Goal: Check status: Check status

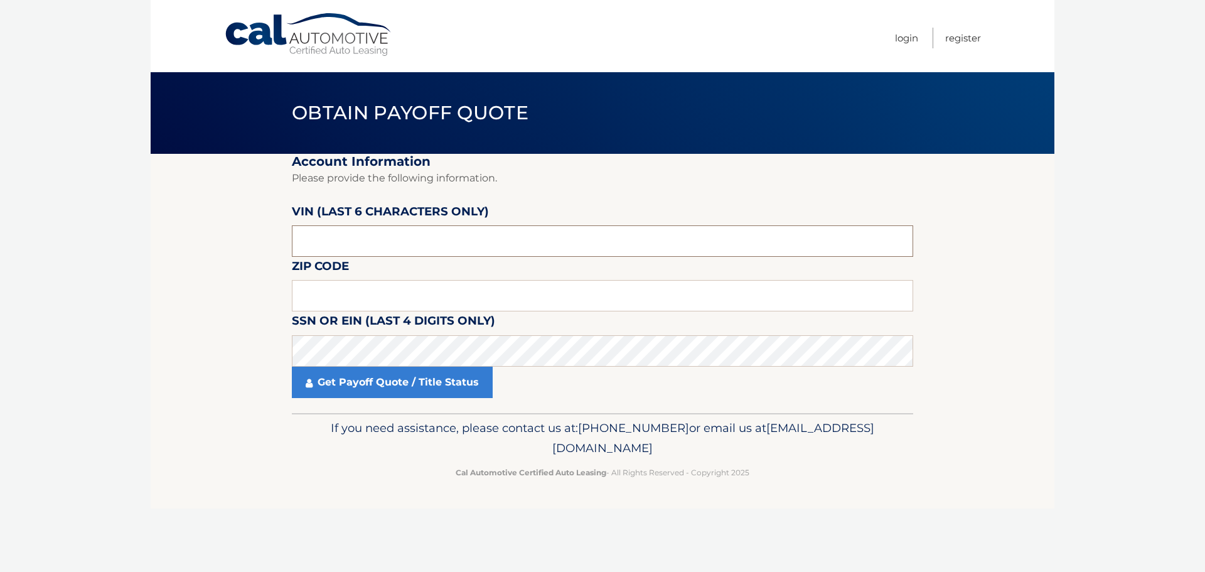
click at [391, 228] on input "text" at bounding box center [602, 240] width 621 height 31
type input "207212"
type input "15206"
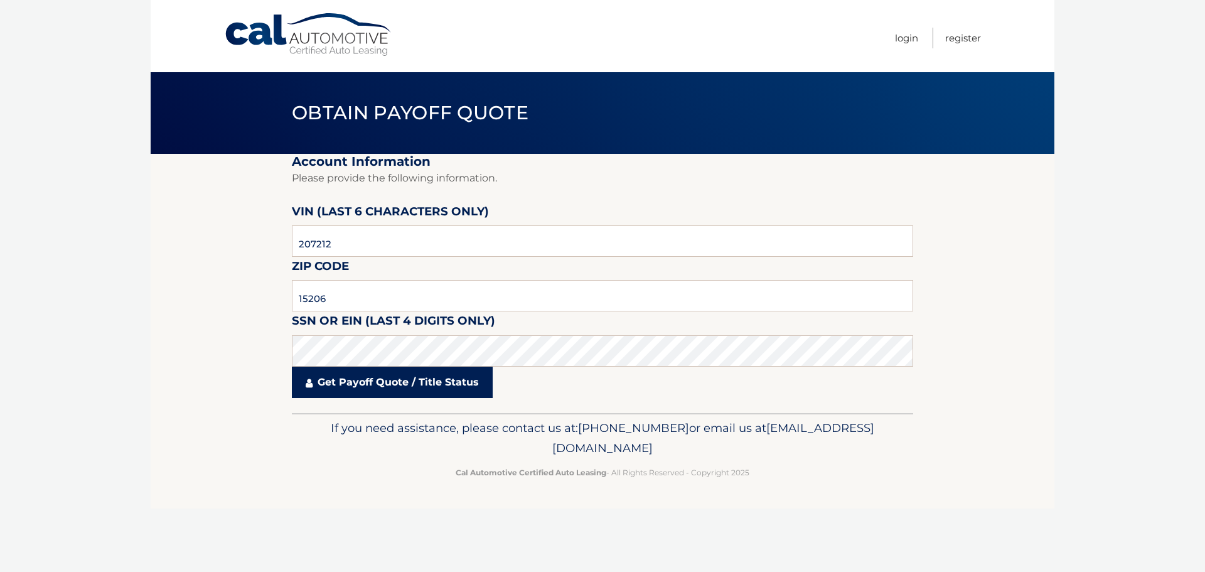
click at [386, 382] on link "Get Payoff Quote / Title Status" at bounding box center [392, 381] width 201 height 31
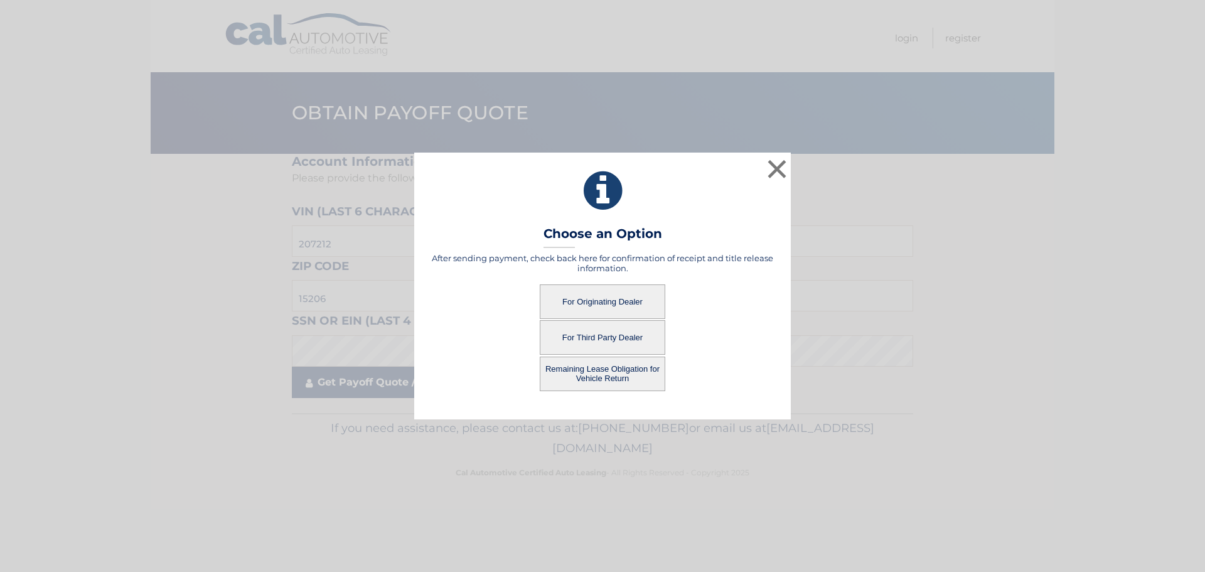
click at [387, 382] on div "× Choose an Option After sending payment, check back here for confirmation of r…" at bounding box center [602, 285] width 1195 height 266
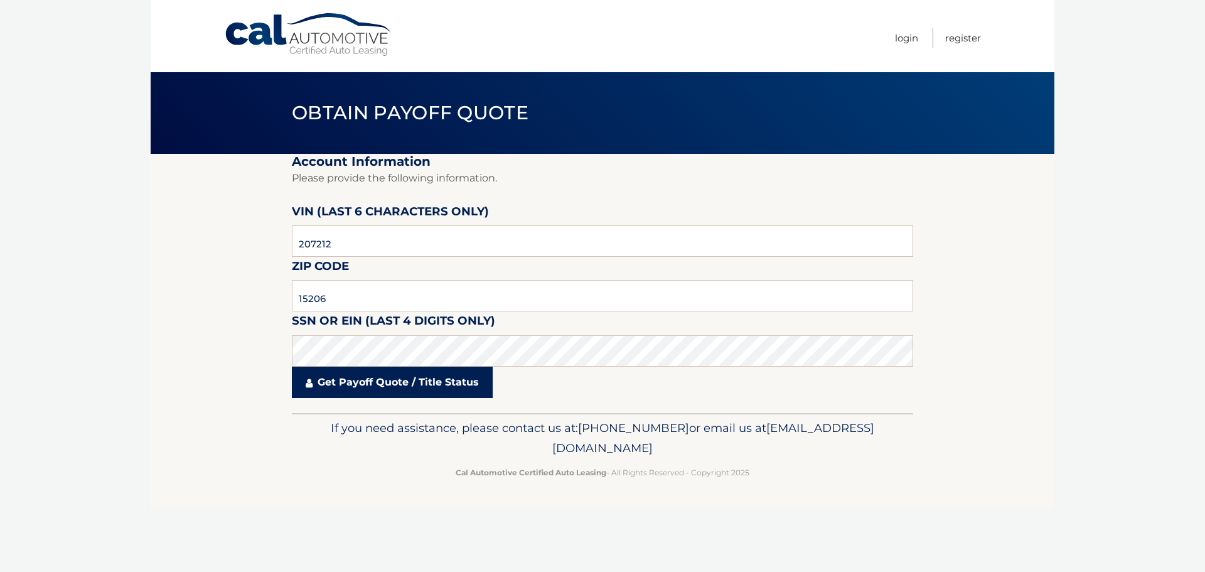
click at [386, 377] on link "Get Payoff Quote / Title Status" at bounding box center [392, 381] width 201 height 31
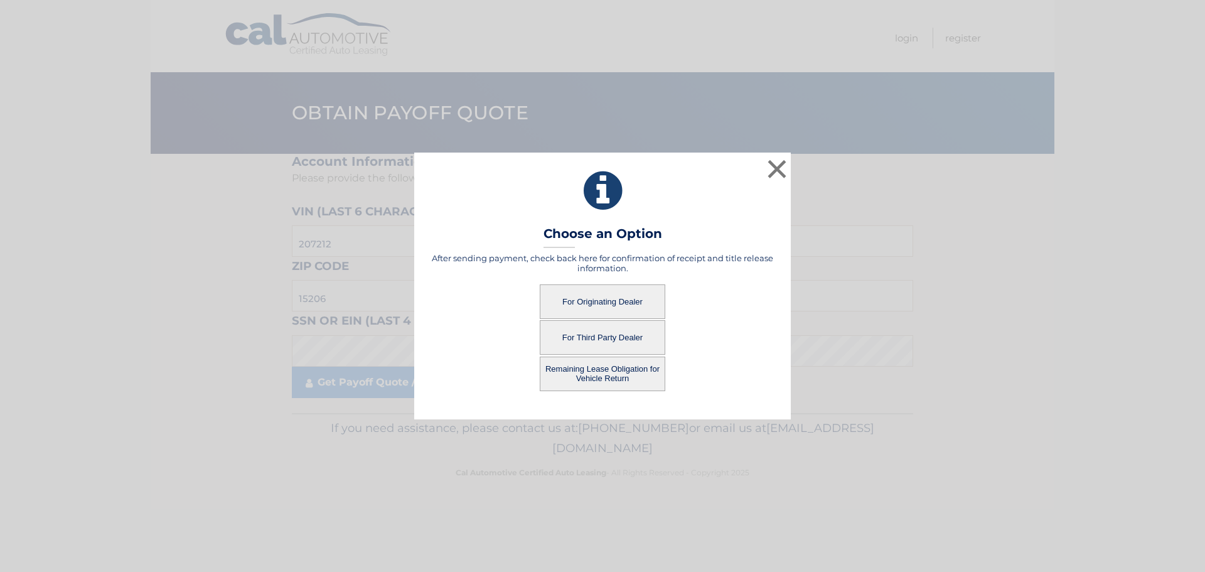
click at [598, 299] on button "For Originating Dealer" at bounding box center [603, 301] width 126 height 35
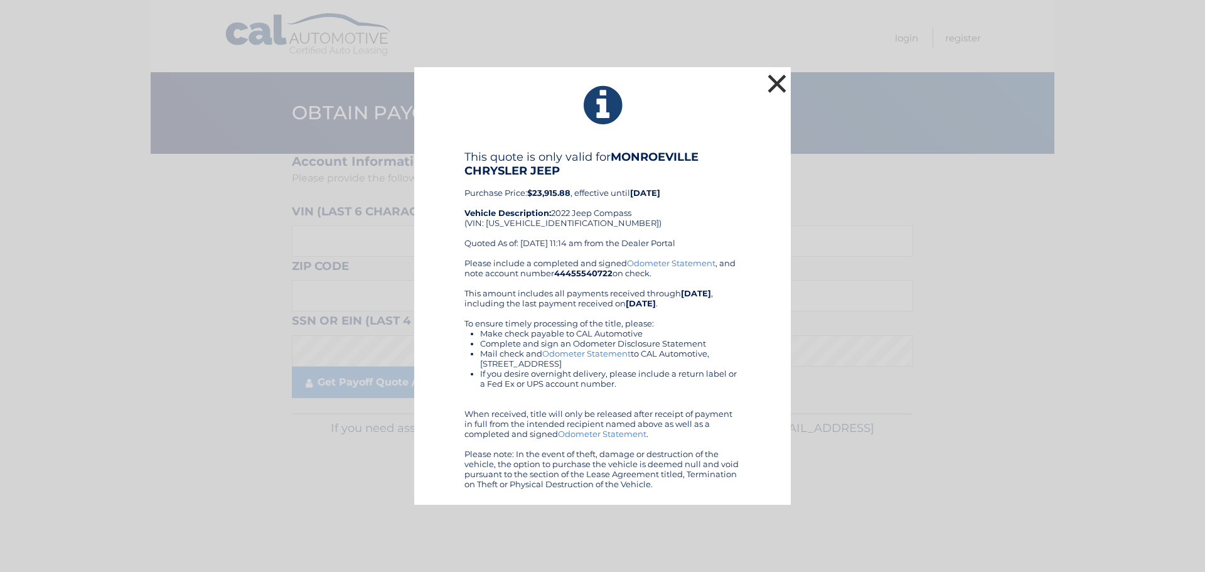
click at [780, 84] on button "×" at bounding box center [776, 83] width 25 height 25
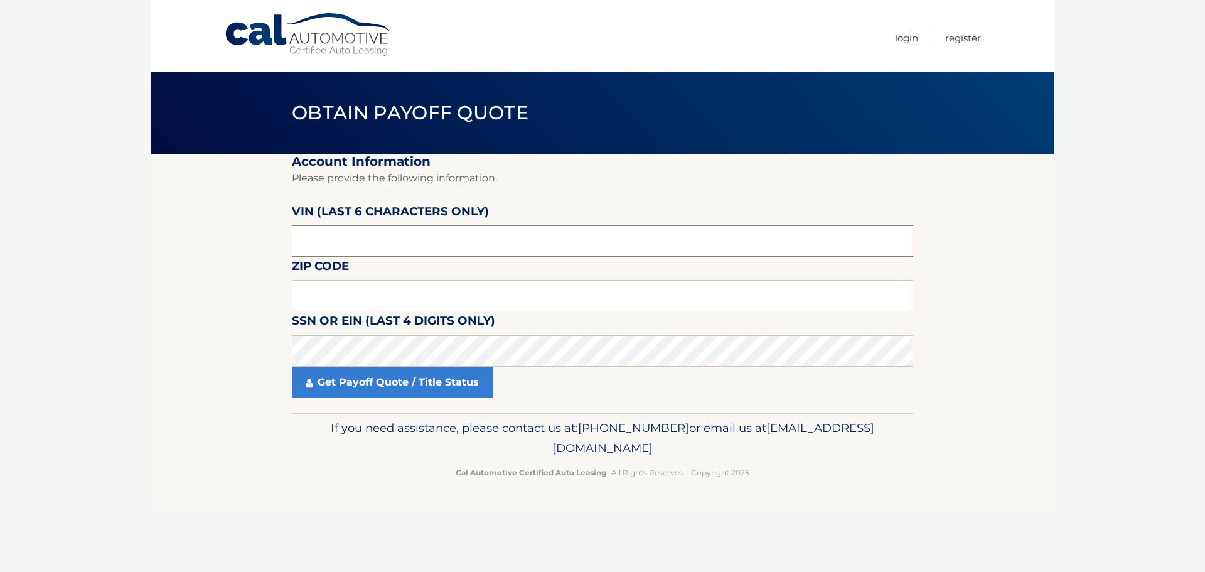
drag, startPoint x: 459, startPoint y: 240, endPoint x: 464, endPoint y: 235, distance: 8.0
click at [464, 235] on input "text" at bounding box center [602, 240] width 621 height 31
type input "2*****"
type input "15235"
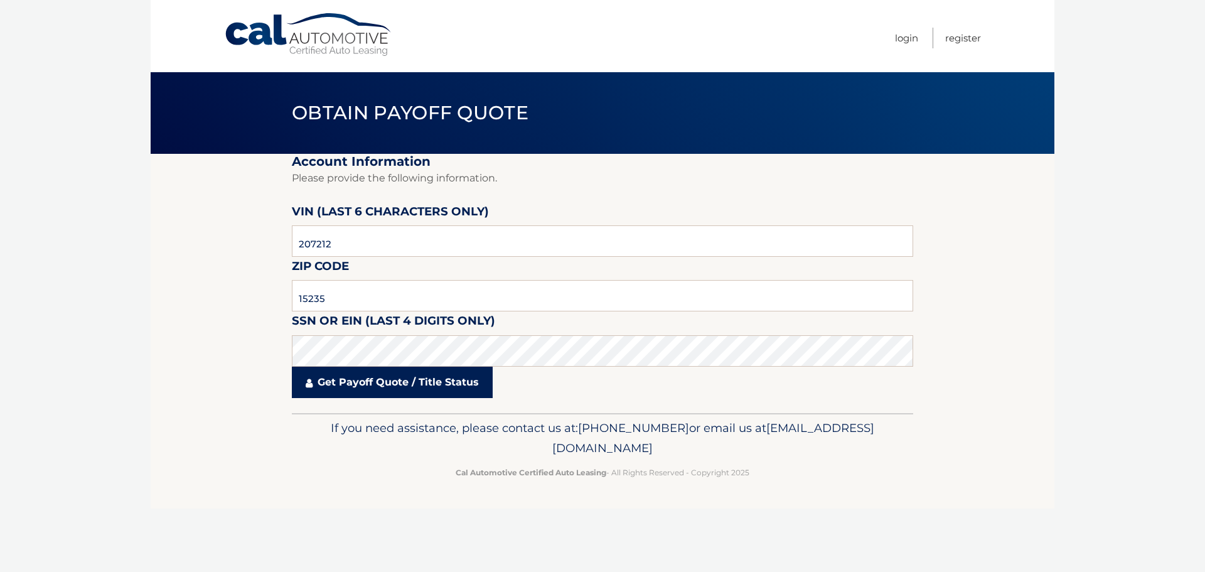
click at [427, 387] on link "Get Payoff Quote / Title Status" at bounding box center [392, 381] width 201 height 31
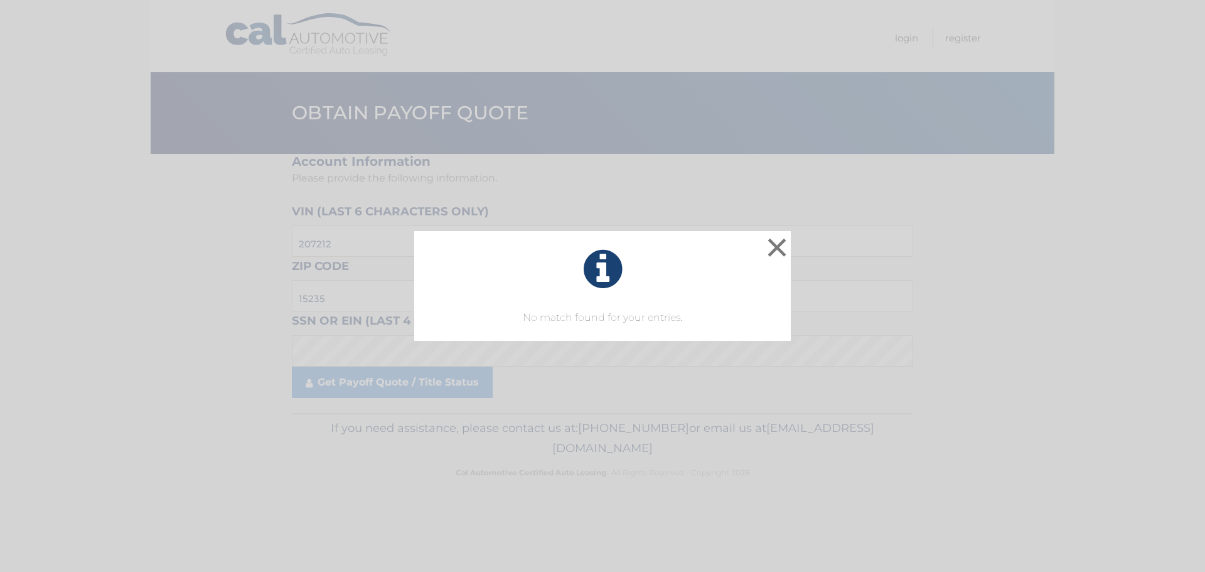
click at [220, 318] on div "× No match found for your entries. This is what you see on secong view" at bounding box center [602, 286] width 1195 height 110
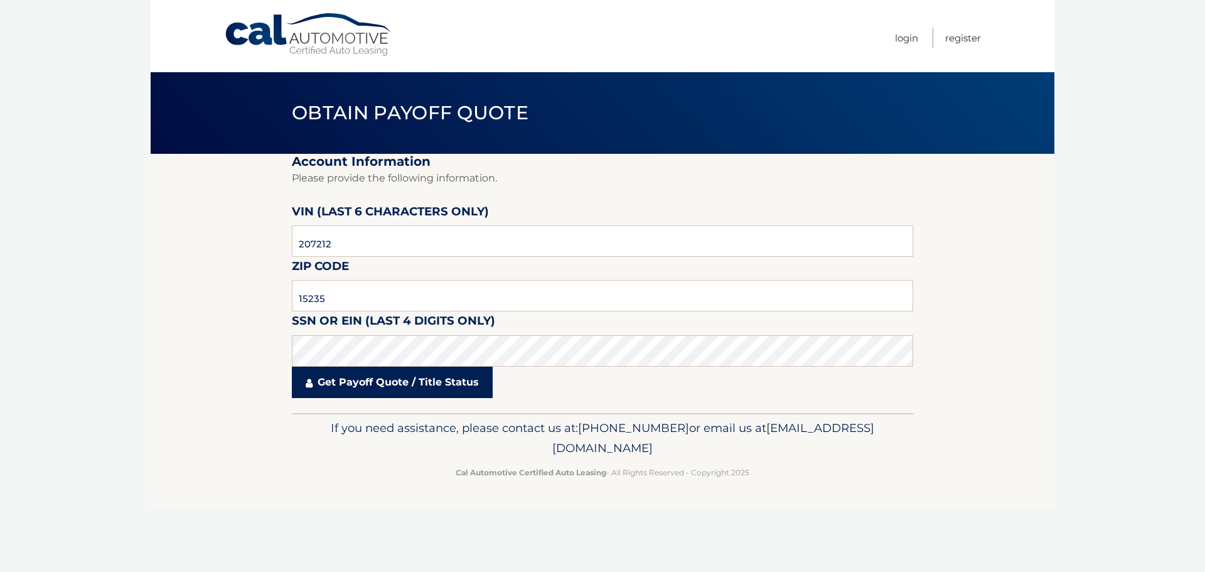
click at [382, 383] on link "Get Payoff Quote / Title Status" at bounding box center [392, 381] width 201 height 31
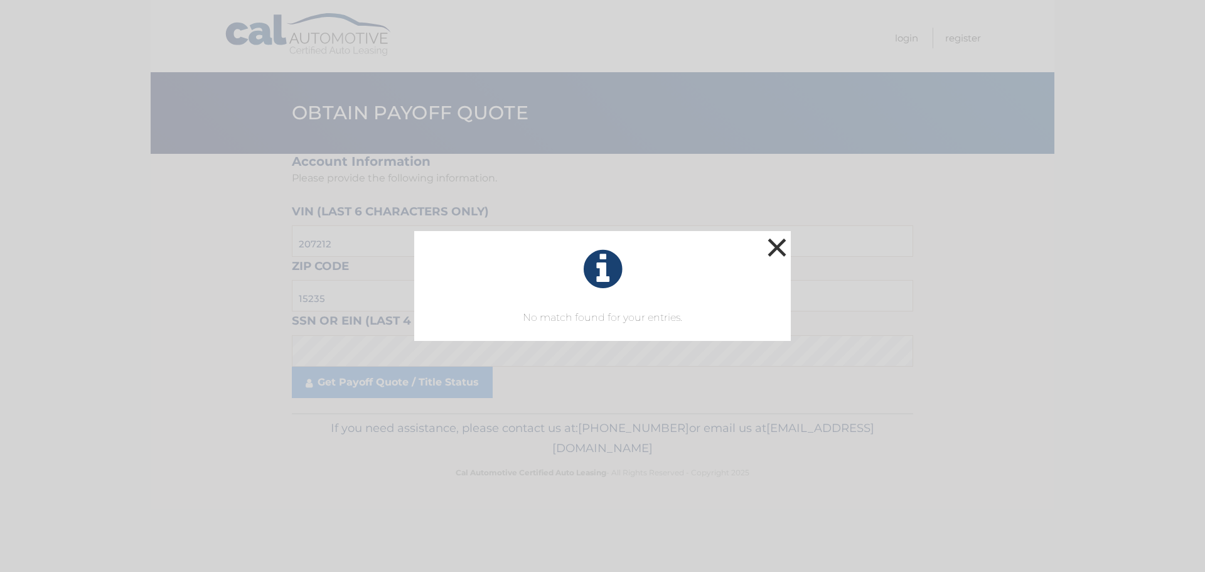
click at [776, 255] on button "×" at bounding box center [776, 247] width 25 height 25
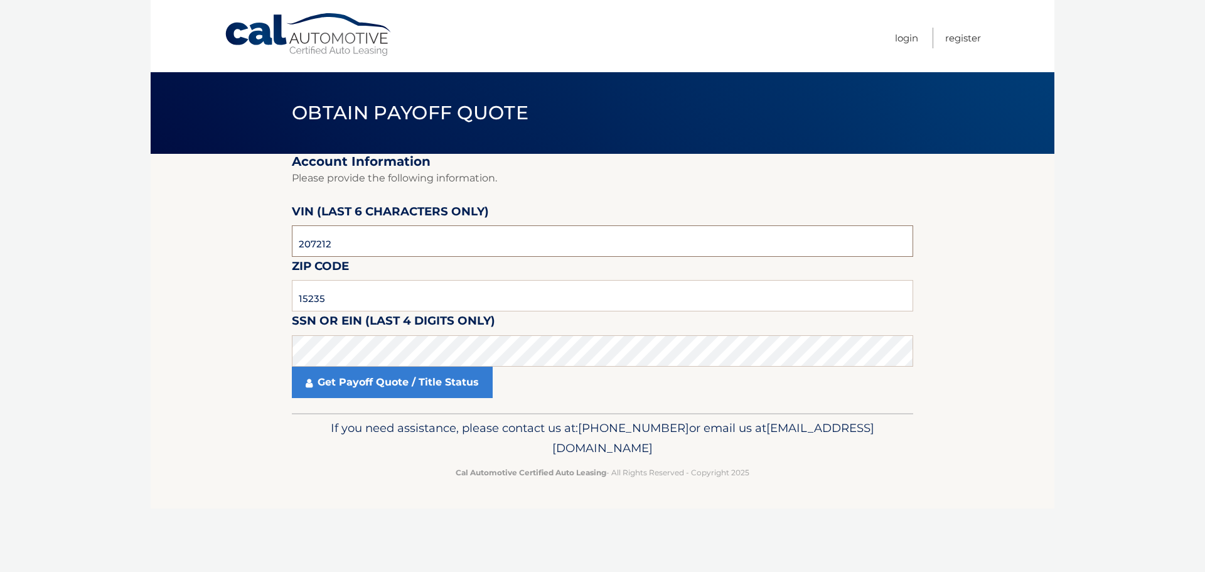
drag, startPoint x: 366, startPoint y: 239, endPoint x: 258, endPoint y: 255, distance: 109.7
click at [258, 255] on section "Account Information Please provide the following information. VIN (last 6 chara…" at bounding box center [603, 283] width 904 height 259
type input "207212"
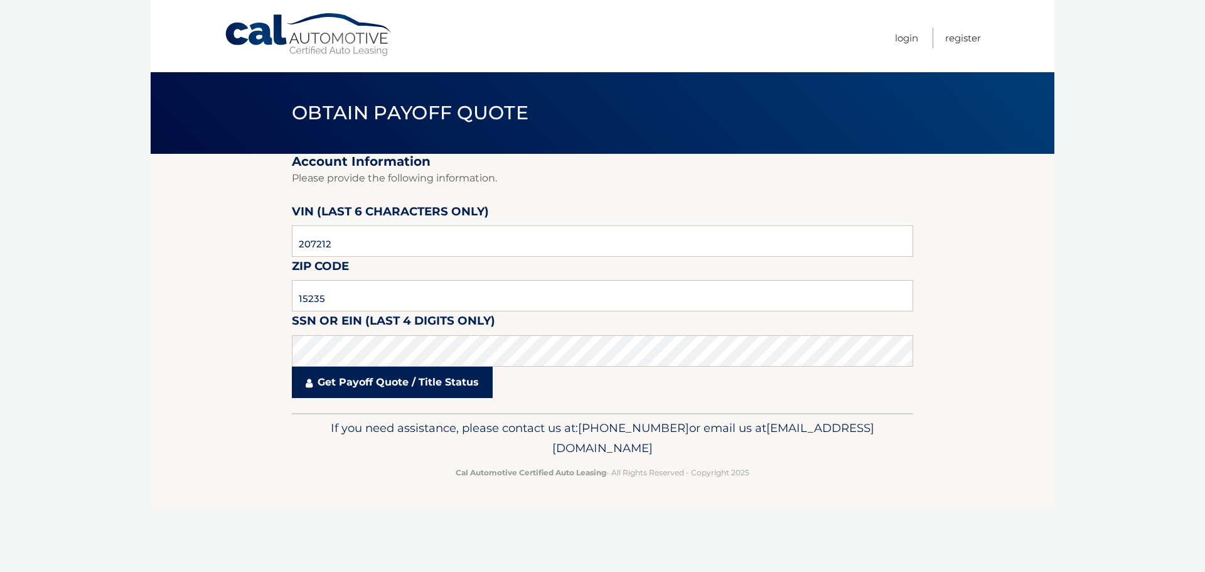
click at [383, 388] on link "Get Payoff Quote / Title Status" at bounding box center [392, 381] width 201 height 31
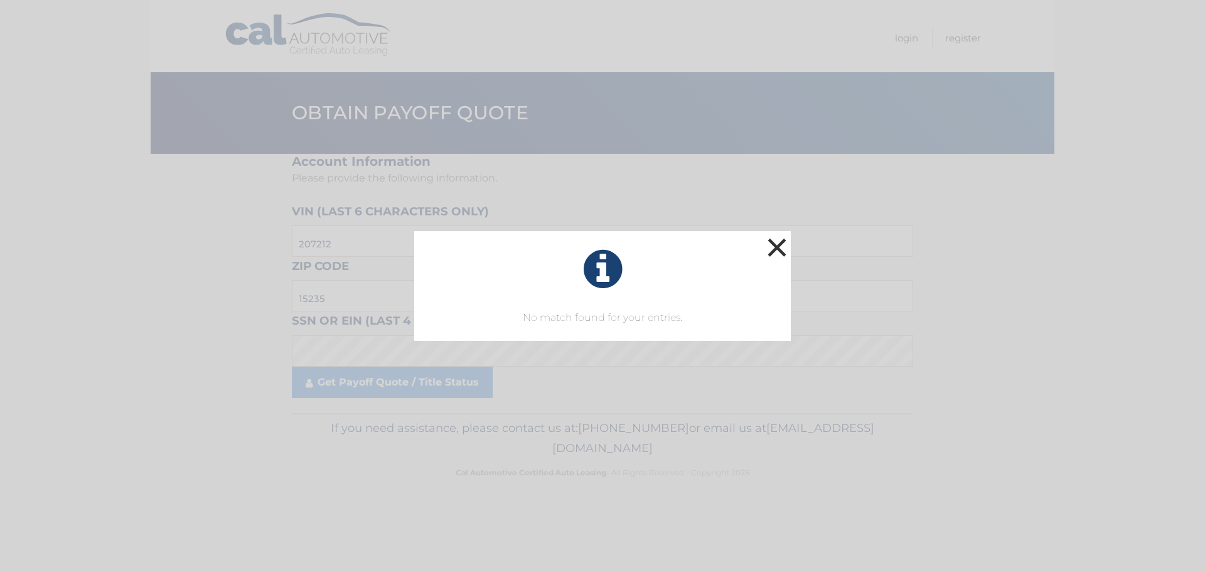
drag, startPoint x: 776, startPoint y: 249, endPoint x: 782, endPoint y: 245, distance: 7.7
click at [782, 245] on button "×" at bounding box center [776, 247] width 25 height 25
